Goal: Task Accomplishment & Management: Manage account settings

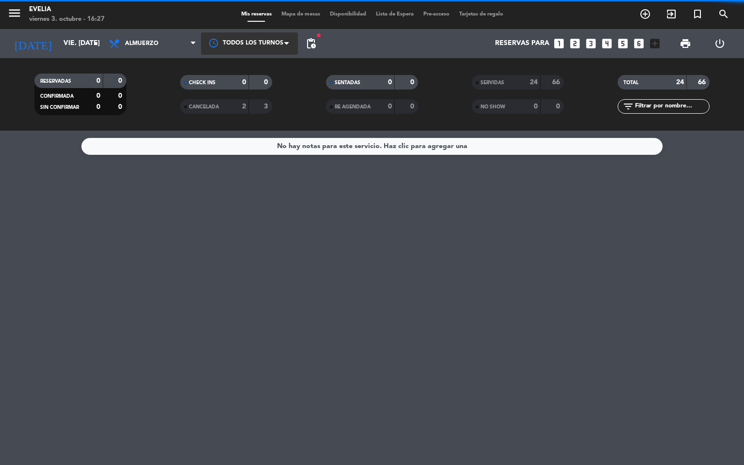
click at [236, 43] on div at bounding box center [249, 43] width 97 height 22
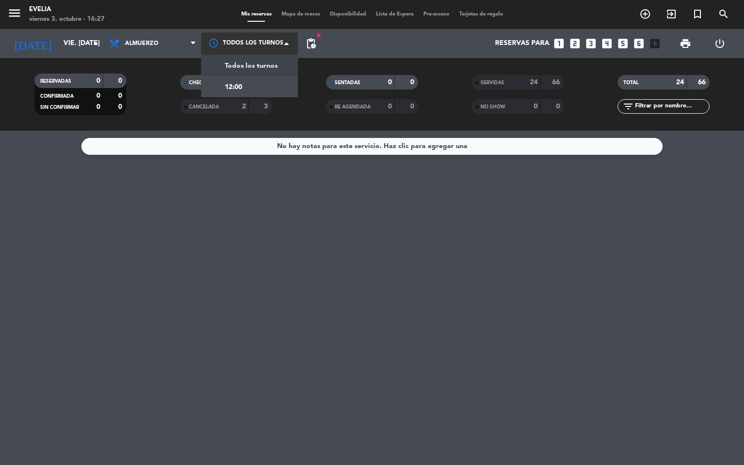
click at [231, 88] on span "12:00" at bounding box center [233, 87] width 17 height 11
click at [312, 44] on span "pending_actions" at bounding box center [311, 44] width 12 height 12
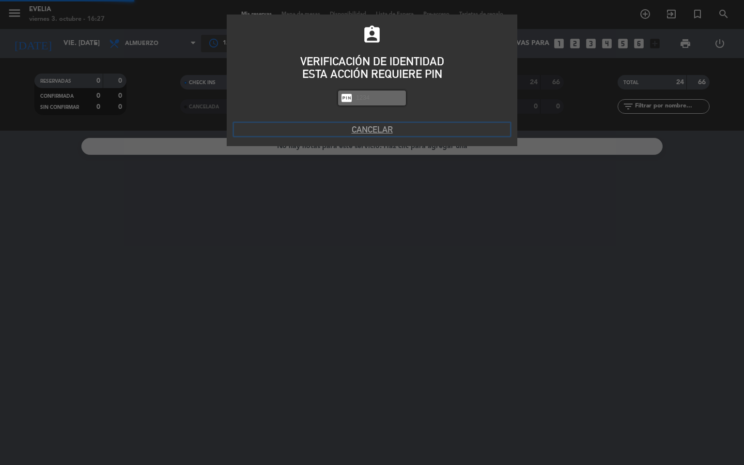
click at [362, 131] on button "Cancelar" at bounding box center [372, 129] width 276 height 13
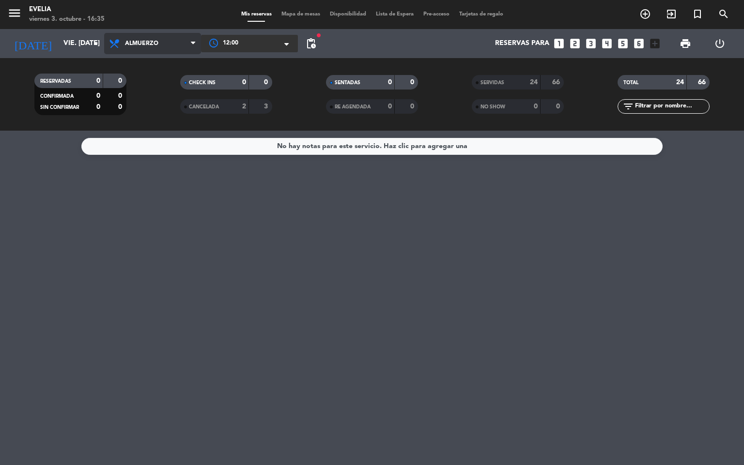
click at [149, 43] on span "Almuerzo" at bounding box center [141, 43] width 33 height 7
click at [160, 109] on div "menu [PERSON_NAME] 3. octubre - 16:35 Mis reservas Mapa de mesas Disponibilidad…" at bounding box center [372, 65] width 744 height 131
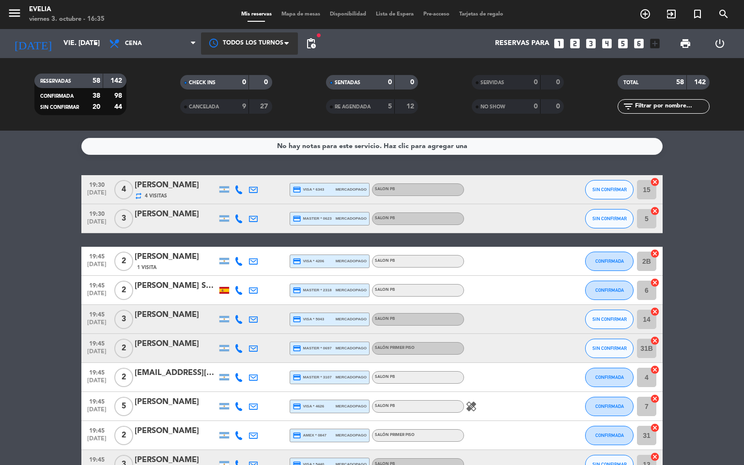
click at [473, 408] on icon "healing" at bounding box center [471, 407] width 12 height 12
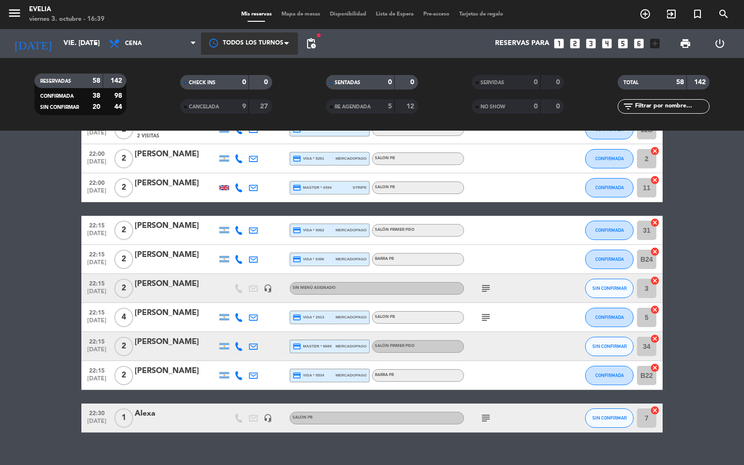
scroll to position [1539, 0]
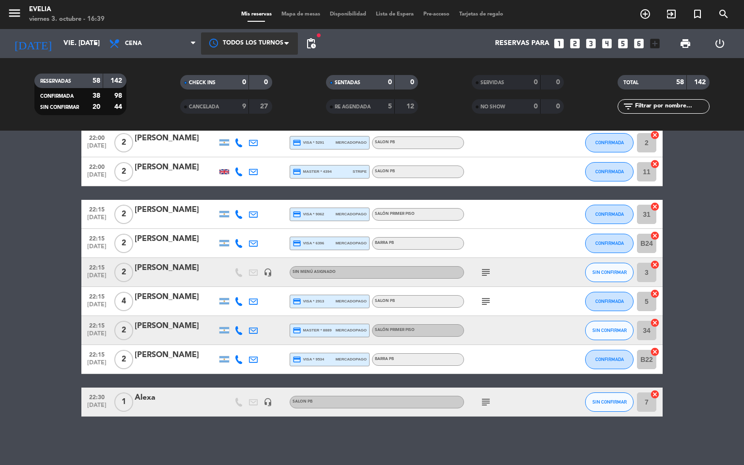
click at [484, 402] on icon "subject" at bounding box center [486, 403] width 12 height 12
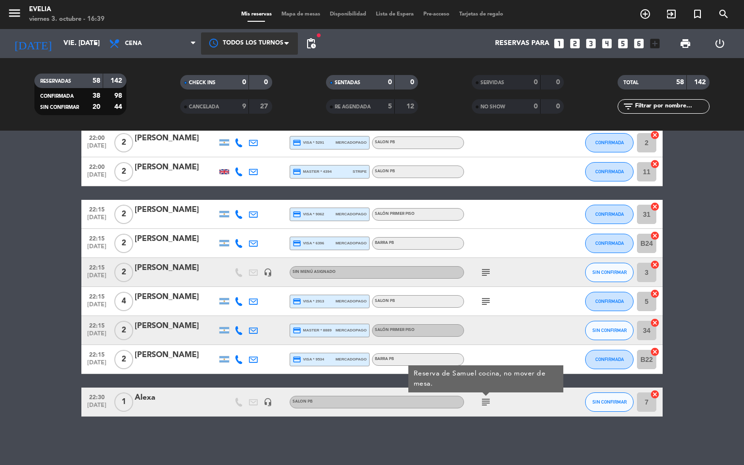
click at [488, 296] on icon "subject" at bounding box center [486, 302] width 12 height 12
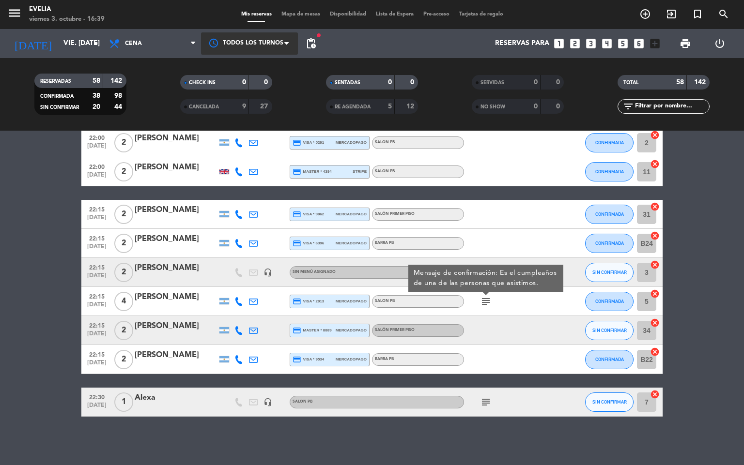
click at [485, 401] on icon "subject" at bounding box center [486, 403] width 12 height 12
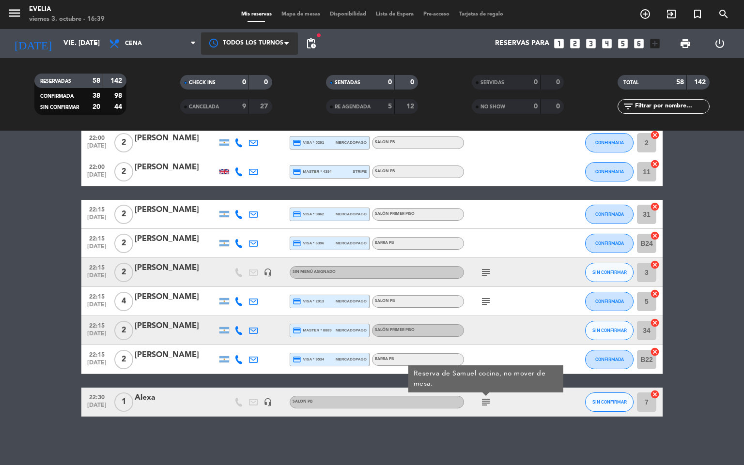
click at [485, 272] on icon "subject" at bounding box center [486, 273] width 12 height 12
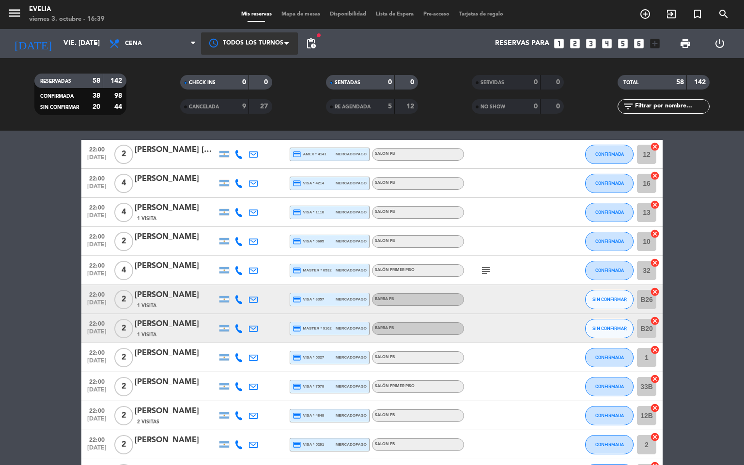
scroll to position [1224, 0]
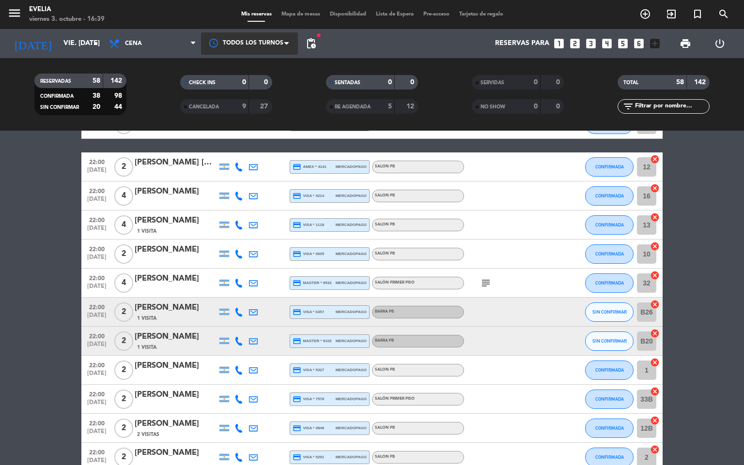
click at [488, 283] on icon "subject" at bounding box center [486, 284] width 12 height 12
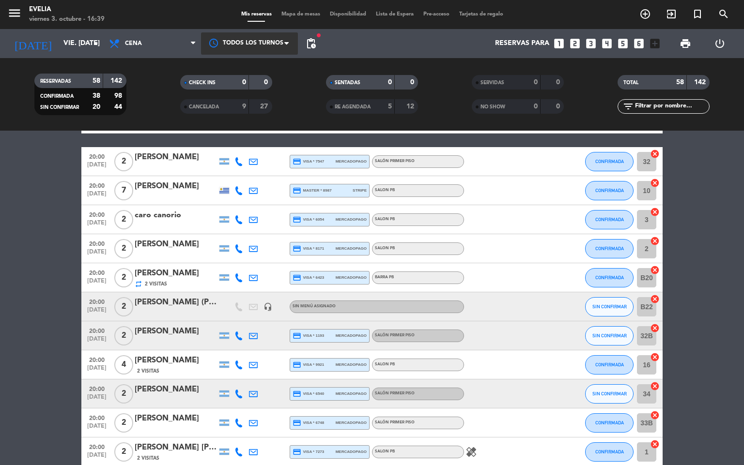
scroll to position [548, 0]
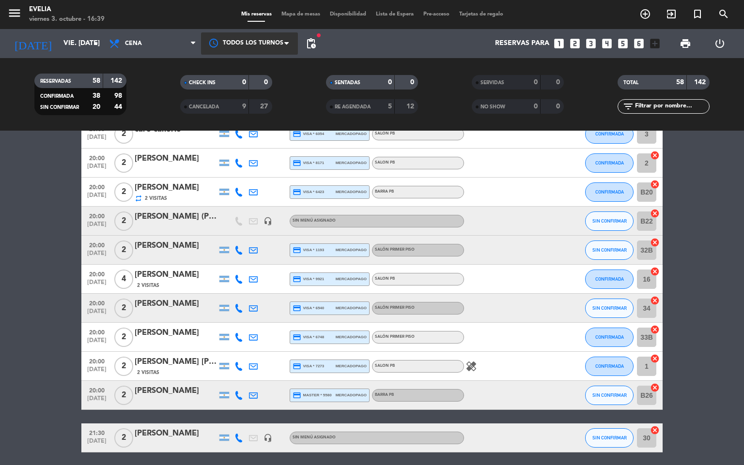
click at [471, 367] on icon "healing" at bounding box center [471, 367] width 12 height 12
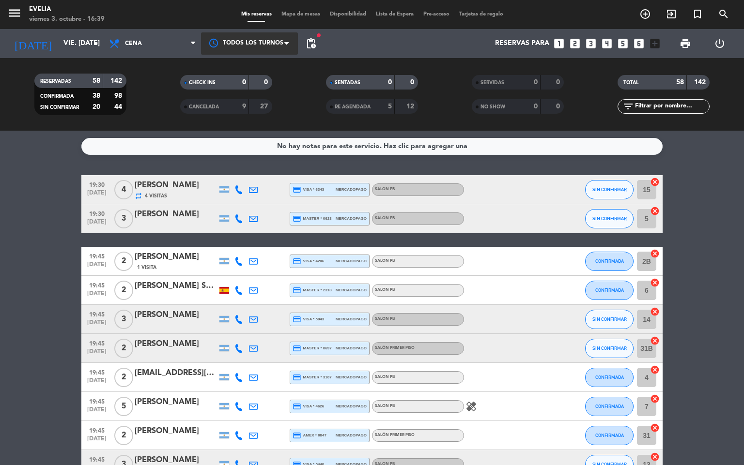
click at [471, 406] on icon "healing" at bounding box center [471, 407] width 12 height 12
